Goal: Navigation & Orientation: Find specific page/section

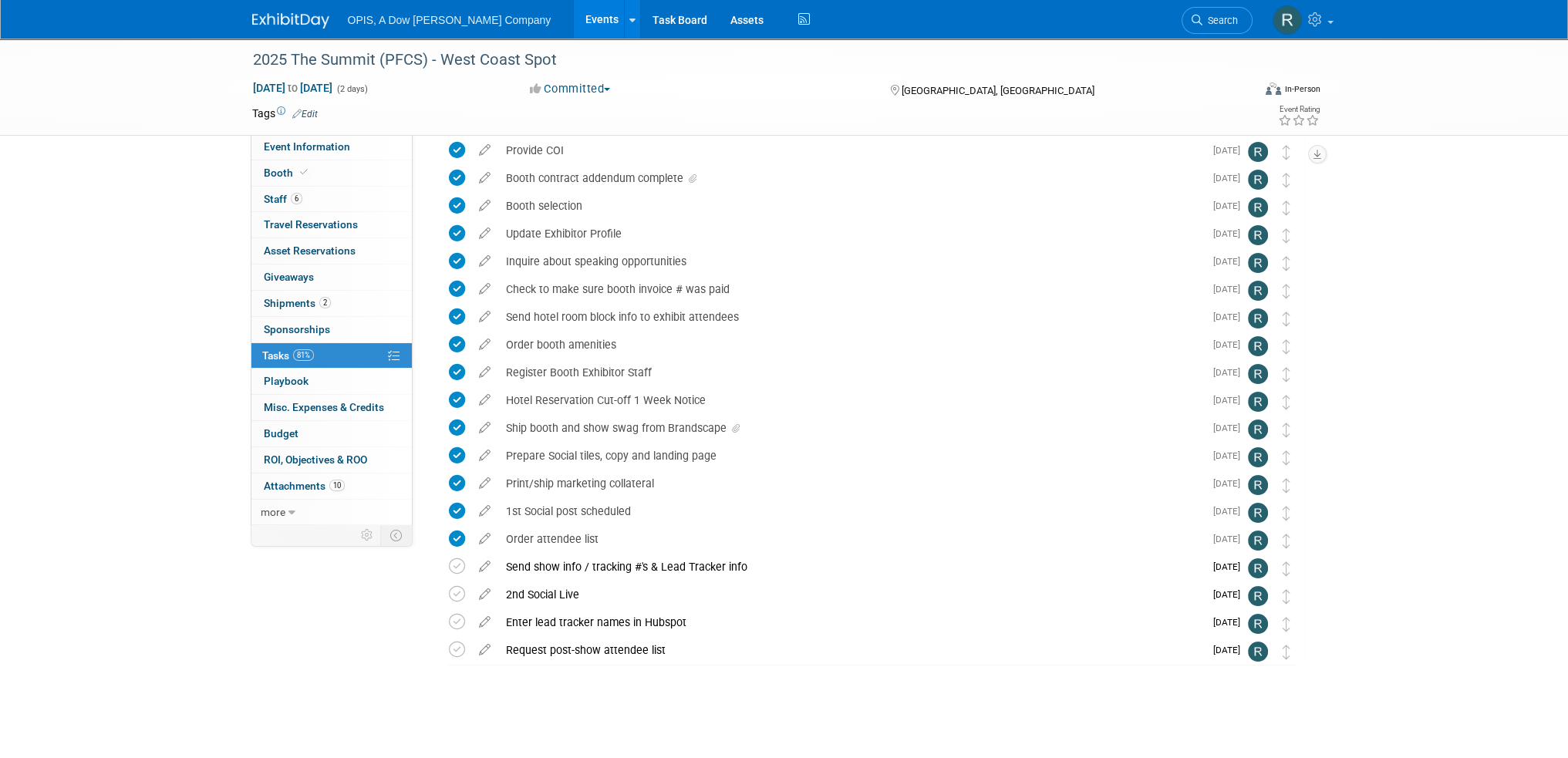
click at [574, 23] on link "Events" at bounding box center [602, 19] width 56 height 39
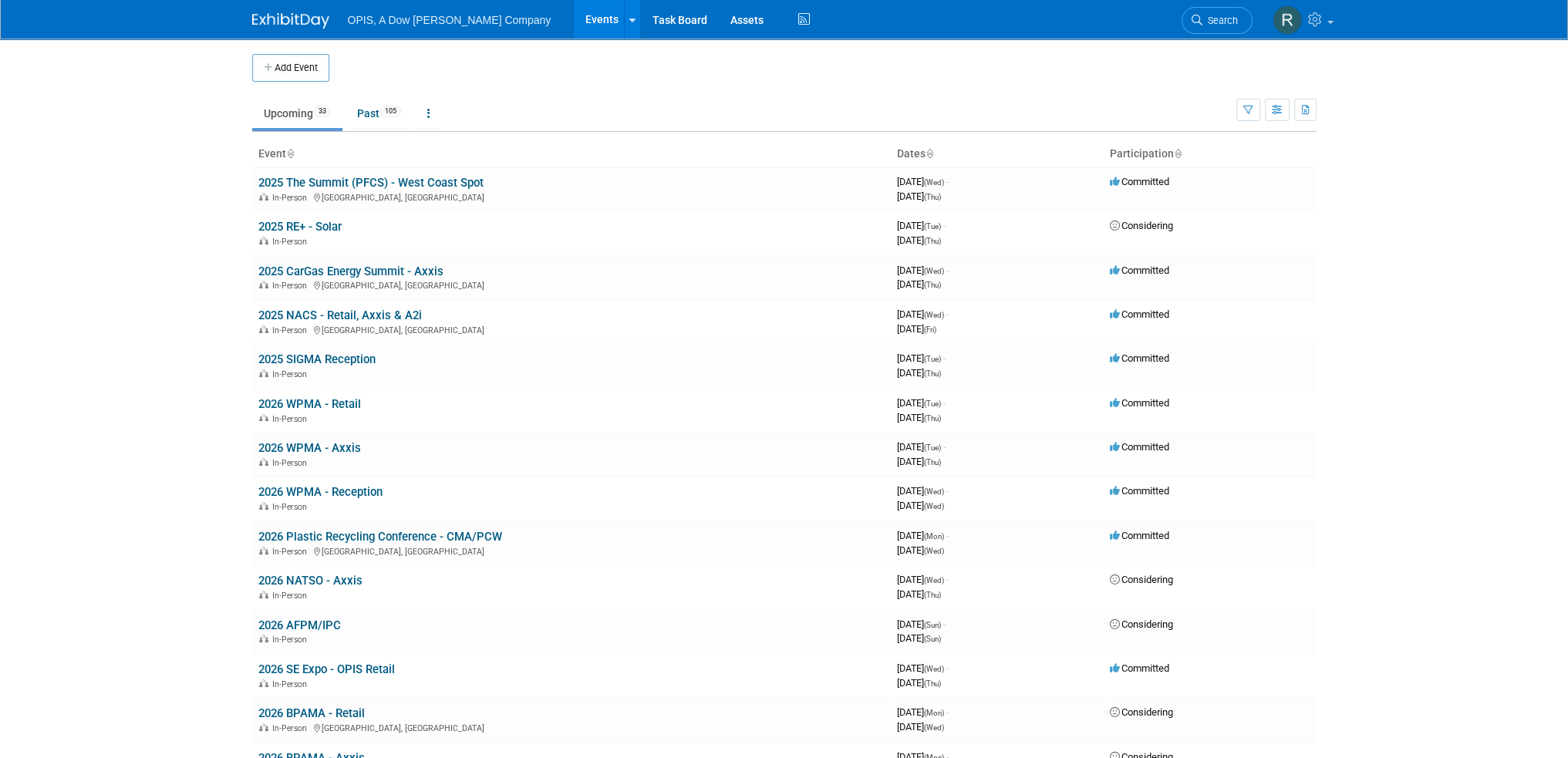
click at [291, 310] on link "2025 NACS - Retail, Axxis & A2i" at bounding box center [340, 315] width 164 height 14
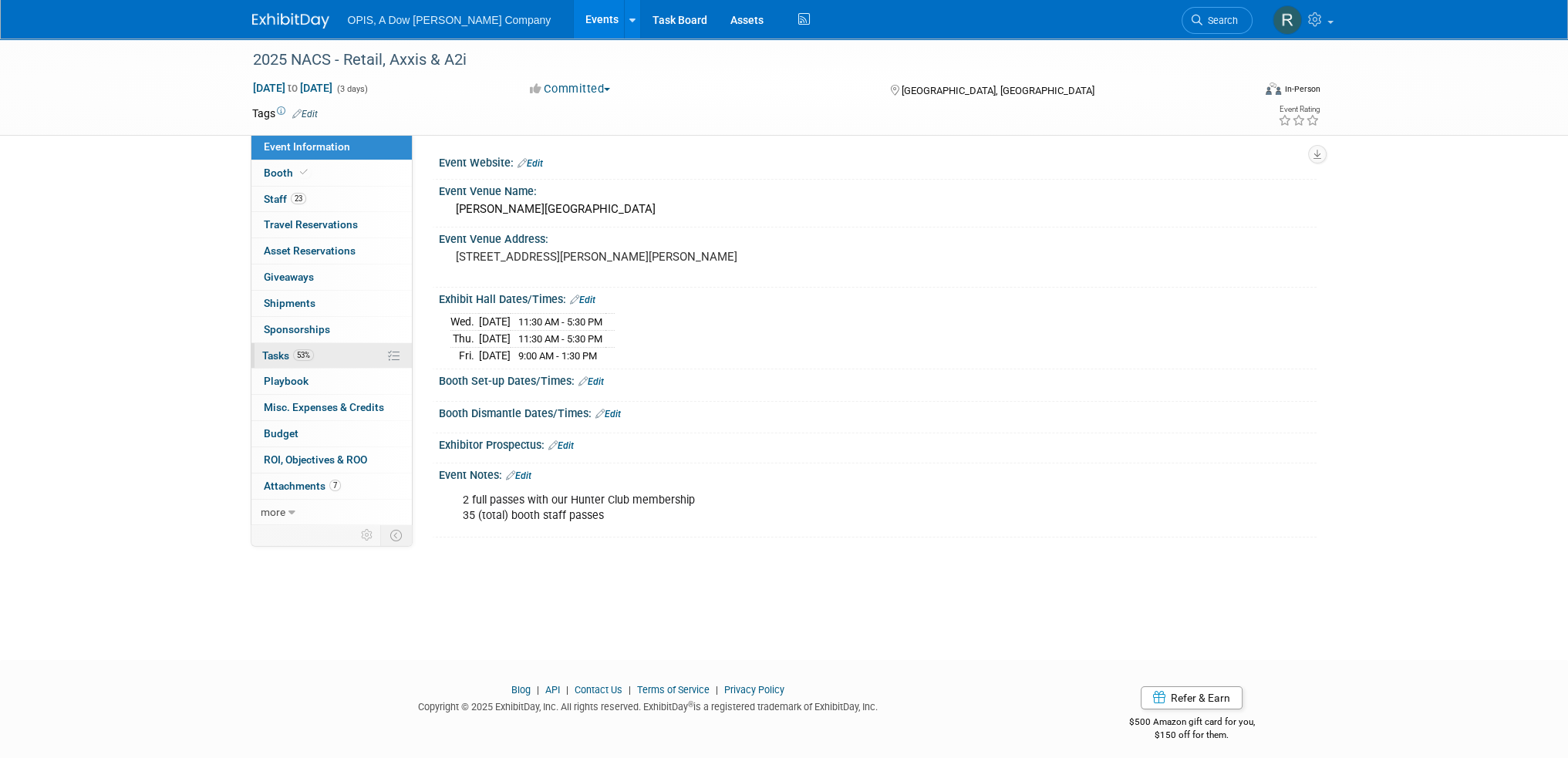
click at [278, 358] on span "Tasks 53%" at bounding box center [289, 355] width 52 height 13
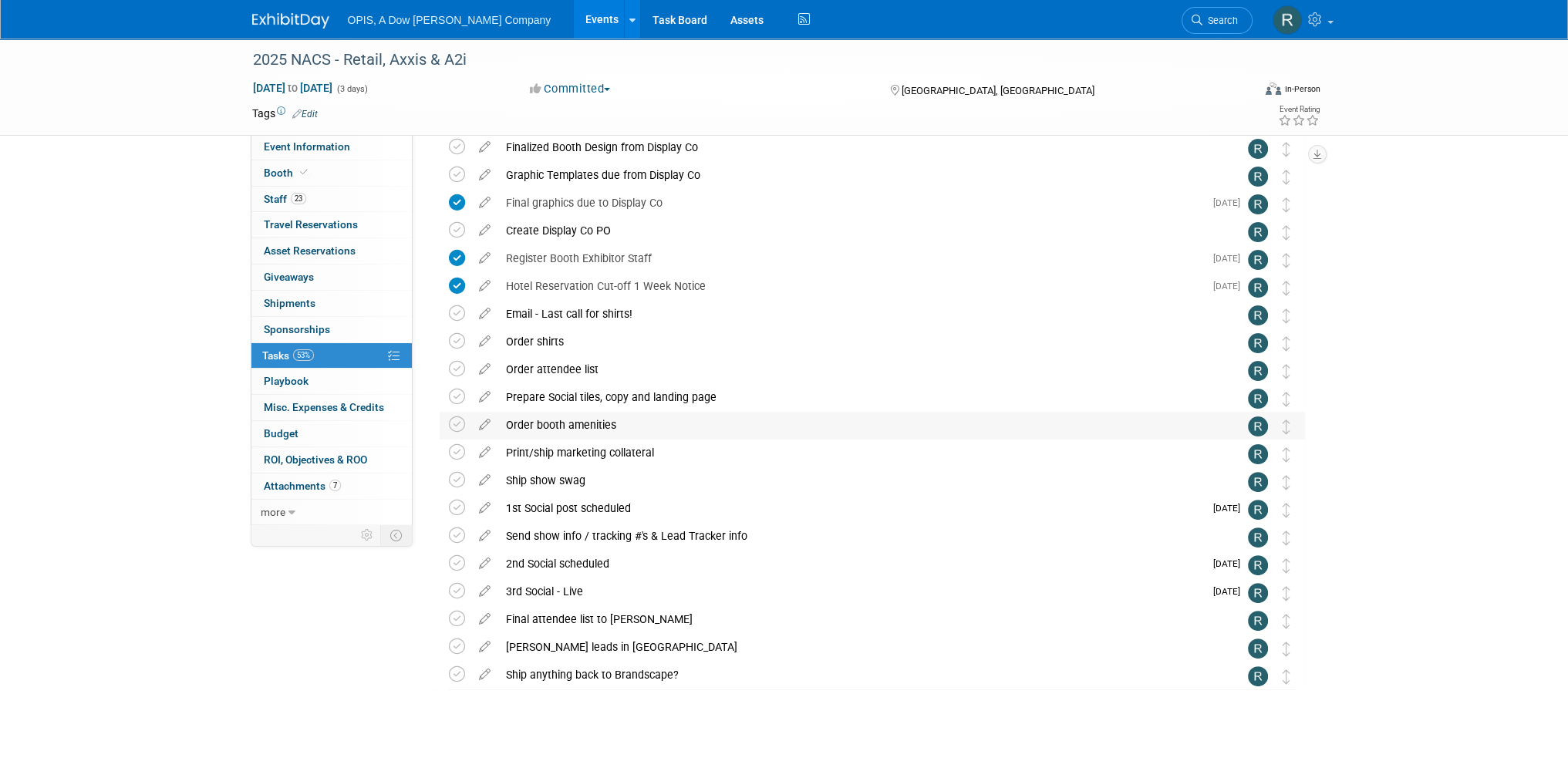
scroll to position [534, 0]
